Goal: Task Accomplishment & Management: Use online tool/utility

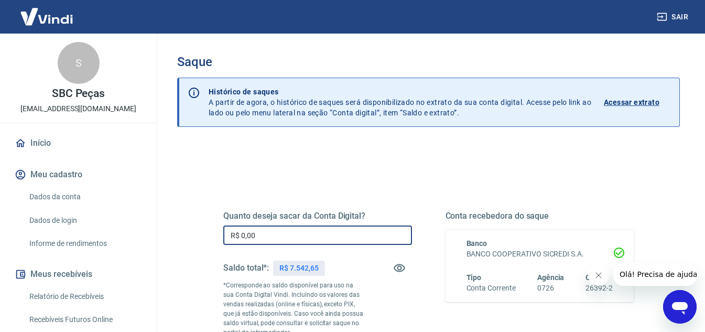
click at [288, 233] on input "R$ 0,00" at bounding box center [317, 234] width 189 height 19
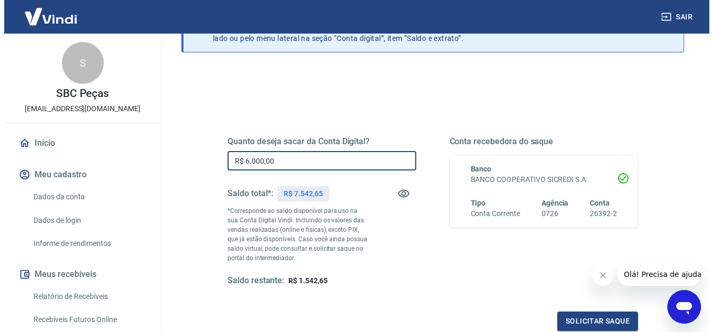
scroll to position [196, 0]
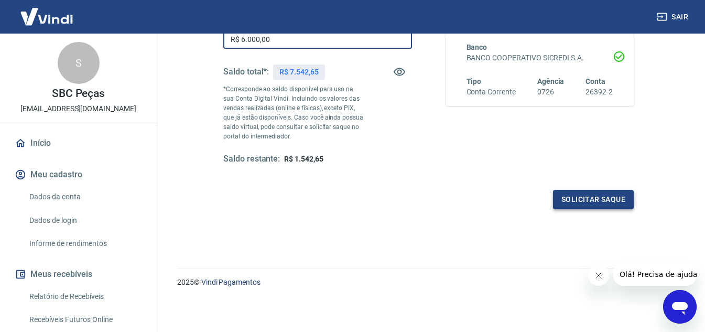
type input "R$ 6.000,00"
click at [582, 199] on button "Solicitar saque" at bounding box center [593, 199] width 81 height 19
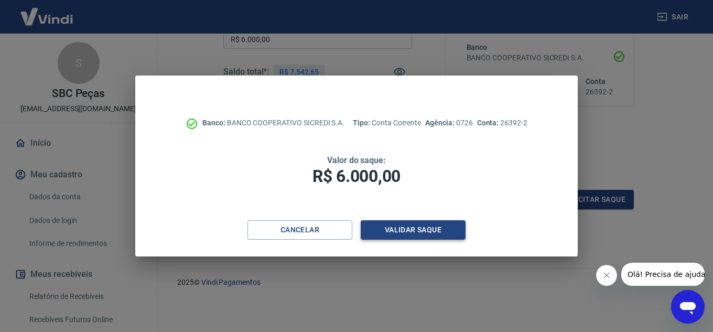
click at [418, 226] on button "Validar saque" at bounding box center [413, 229] width 105 height 19
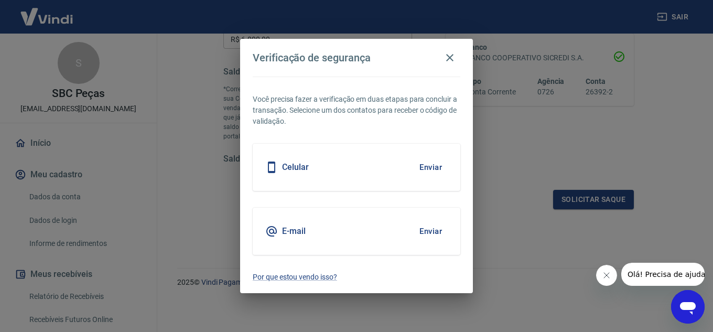
click at [283, 231] on h5 "E-mail" at bounding box center [294, 231] width 24 height 10
click at [429, 234] on button "Enviar" at bounding box center [431, 231] width 34 height 22
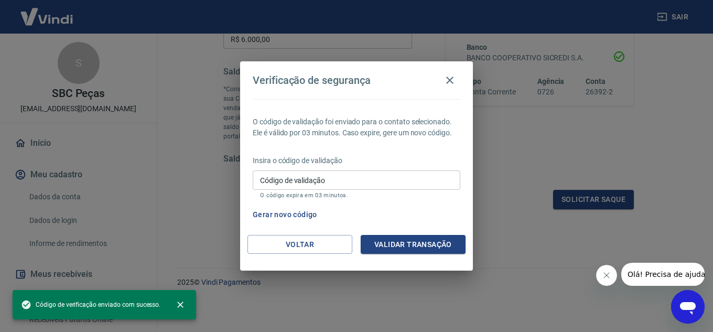
click at [335, 182] on input "Código de validação" at bounding box center [357, 179] width 208 height 19
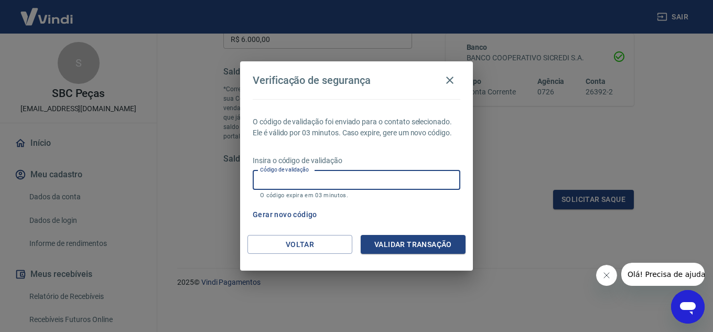
paste input "526125"
type input "526125"
click at [440, 242] on button "Validar transação" at bounding box center [413, 244] width 105 height 19
